Goal: Information Seeking & Learning: Learn about a topic

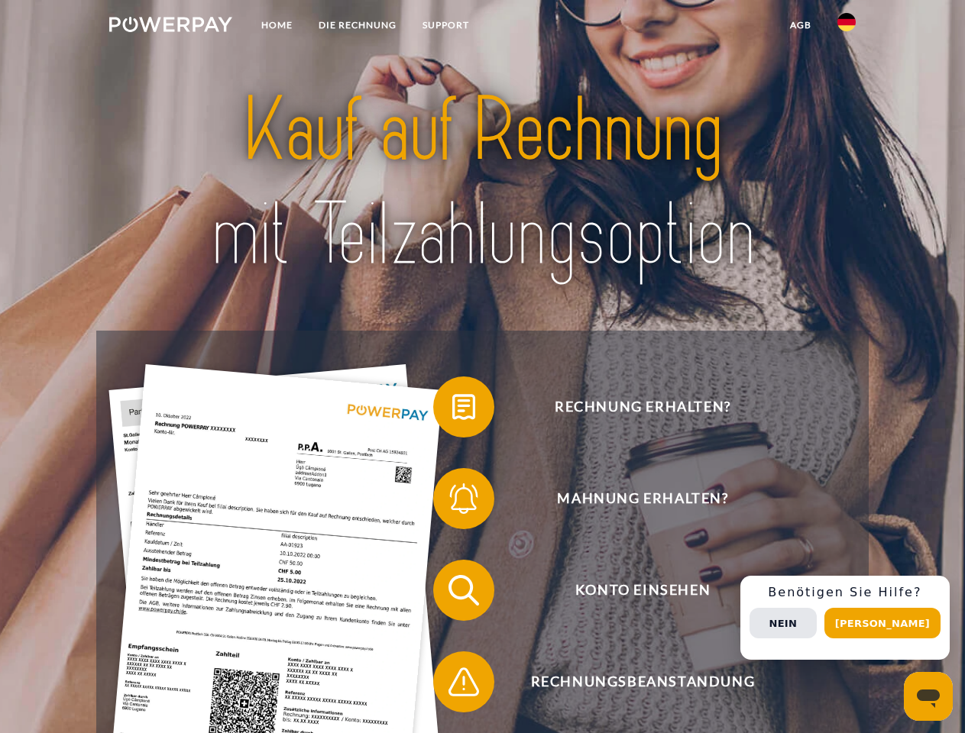
click at [170, 27] on img at bounding box center [170, 24] width 123 height 15
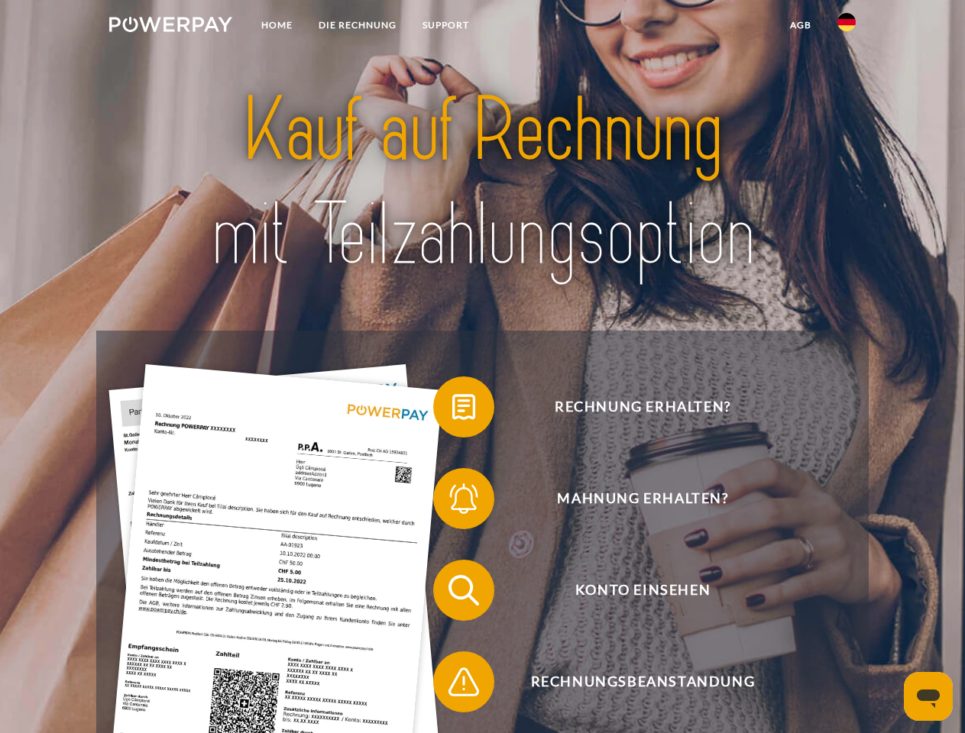
click at [846, 27] on img at bounding box center [846, 22] width 18 height 18
click at [800, 25] on link "agb" at bounding box center [800, 24] width 47 height 27
click at [452, 410] on span at bounding box center [441, 407] width 76 height 76
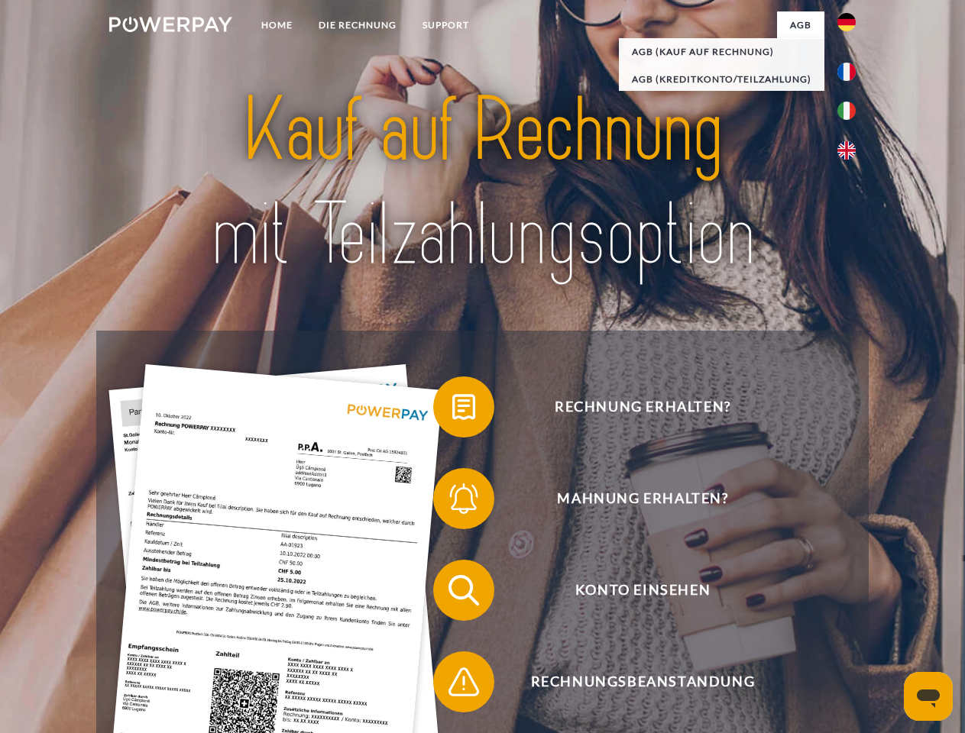
click at [452, 502] on span at bounding box center [441, 499] width 76 height 76
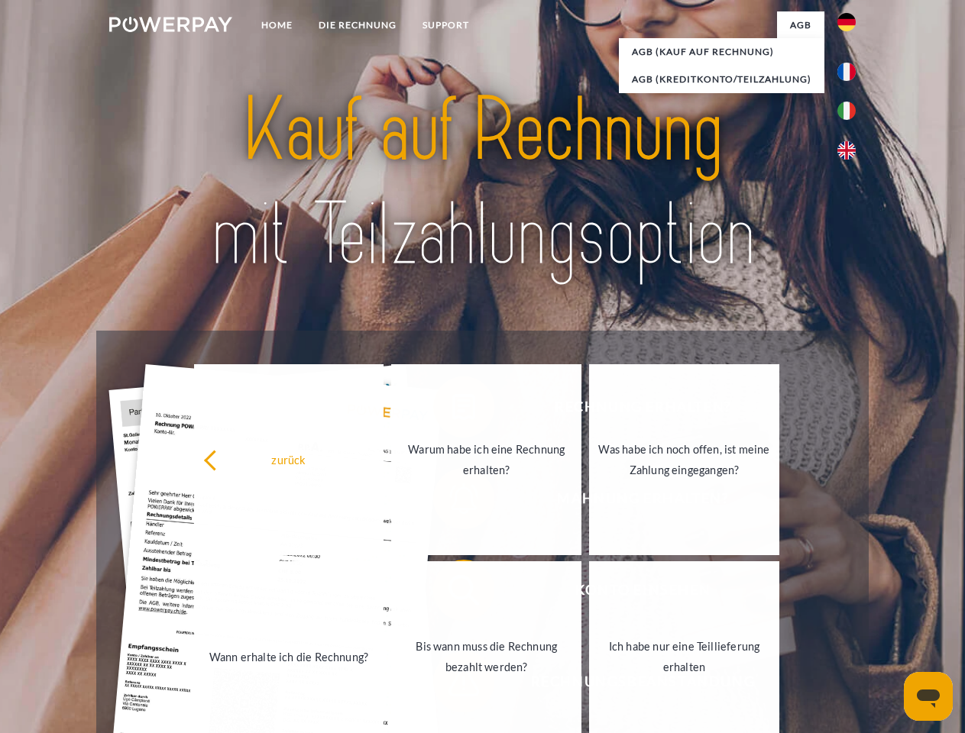
click at [452, 593] on link "Bis wann muss die Rechnung bezahlt werden?" at bounding box center [486, 656] width 190 height 191
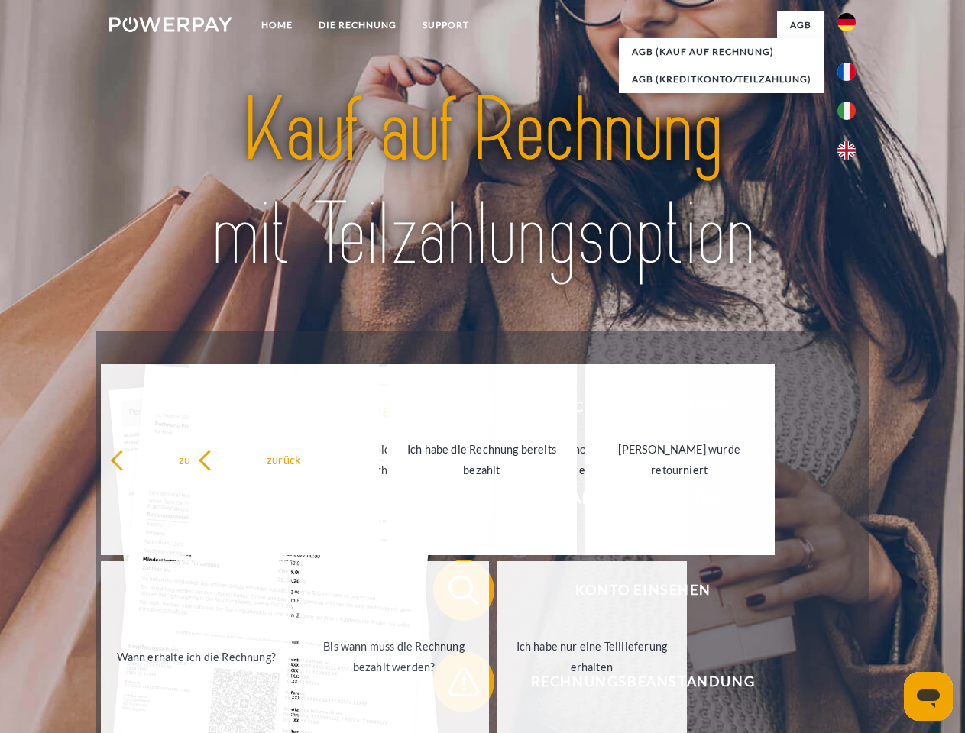
click at [452, 685] on span at bounding box center [441, 682] width 76 height 76
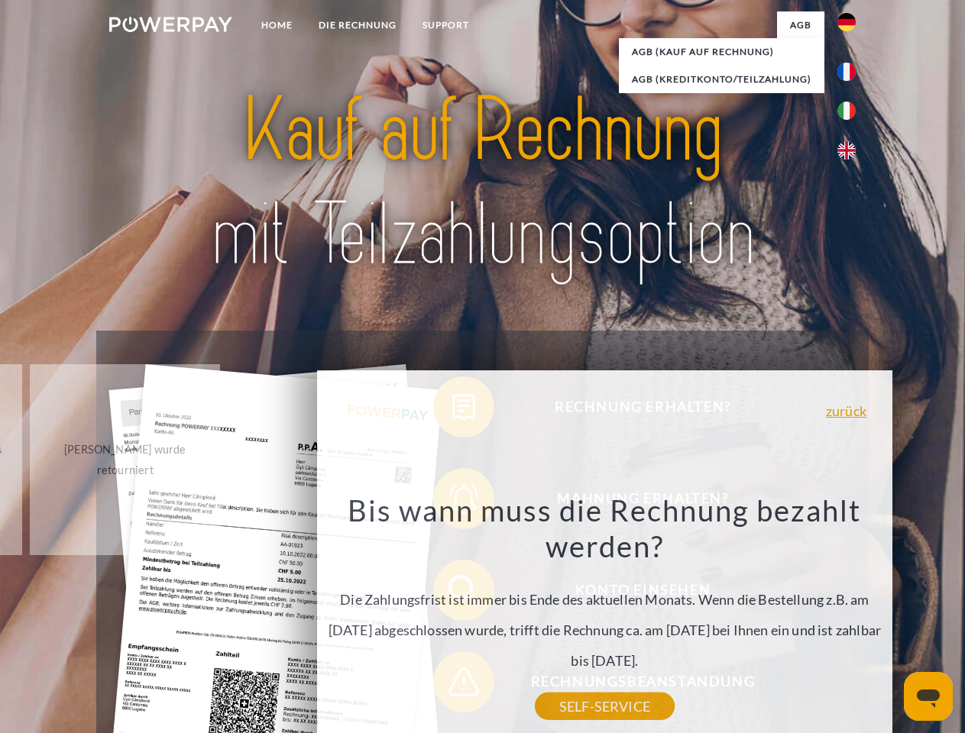
click at [850, 618] on div "Rechnung erhalten? Mahnung erhalten? Konto einsehen" at bounding box center [481, 636] width 771 height 611
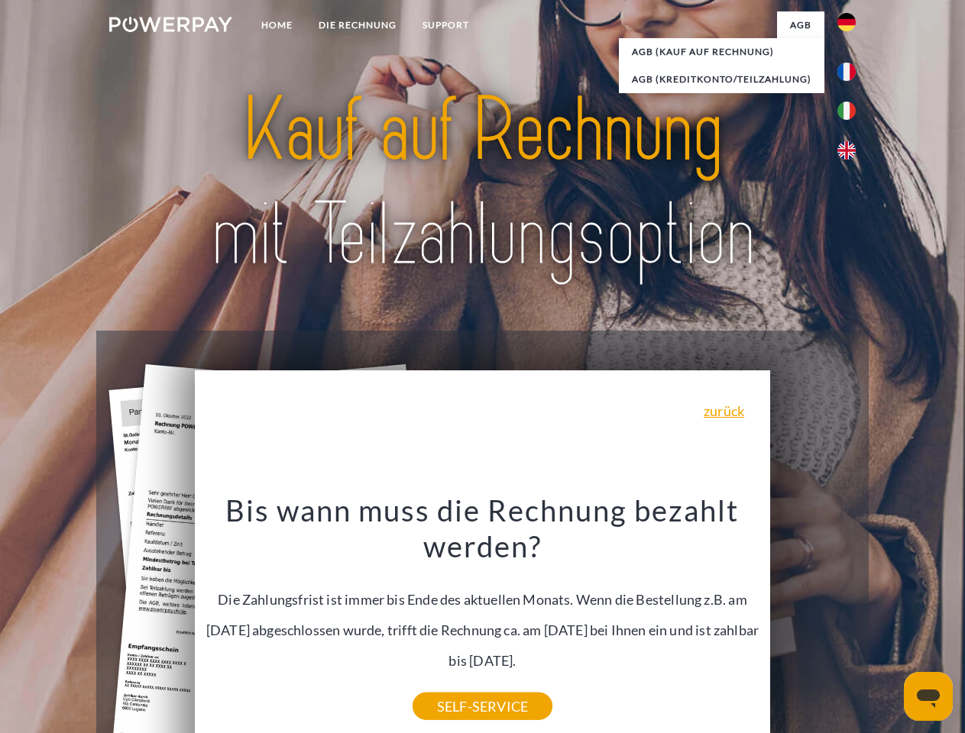
click at [813, 621] on span "Konto einsehen" at bounding box center [642, 590] width 374 height 61
click at [888, 623] on header "Home DIE RECHNUNG SUPPORT" at bounding box center [482, 527] width 965 height 1055
